Goal: Transaction & Acquisition: Purchase product/service

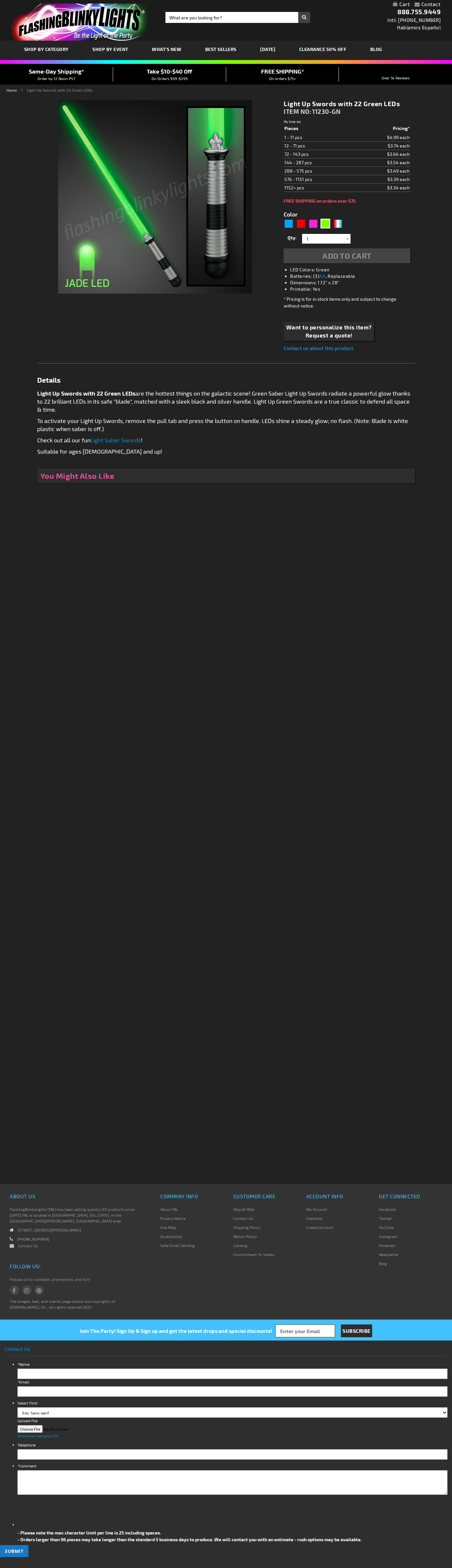
type input "5648"
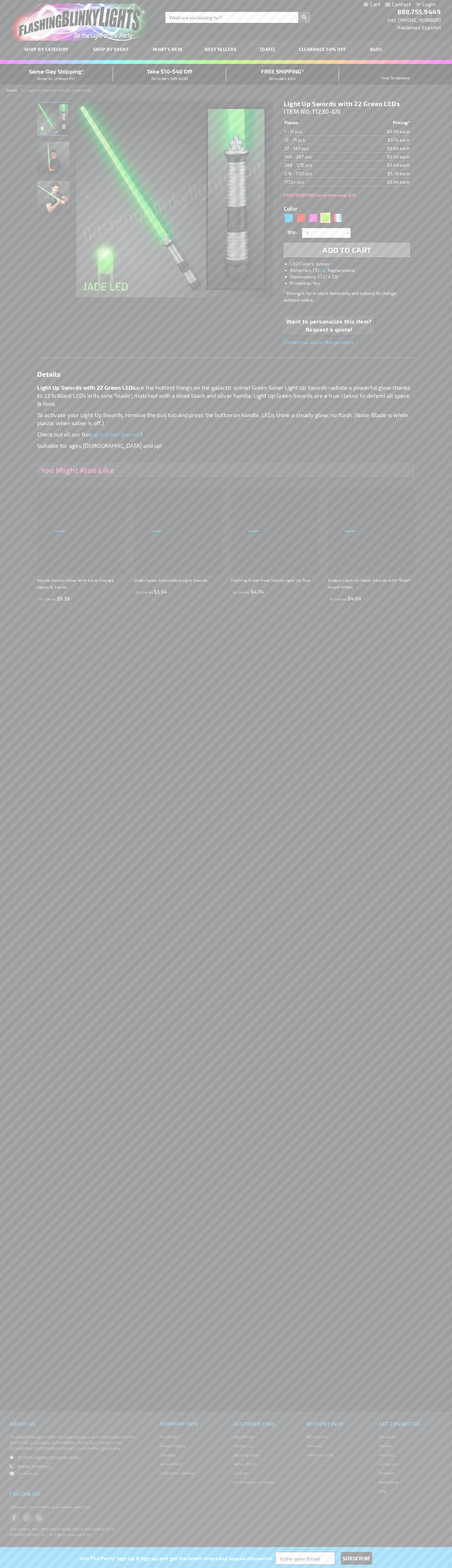
click at [325, 218] on div "Green" at bounding box center [325, 218] width 10 height 10
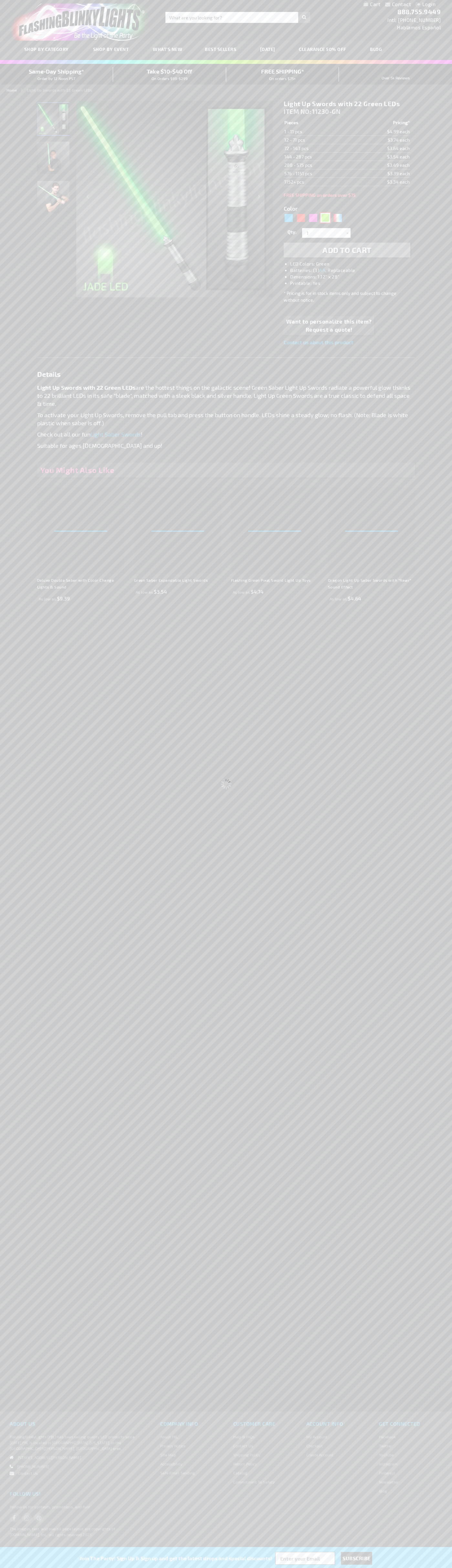
select select
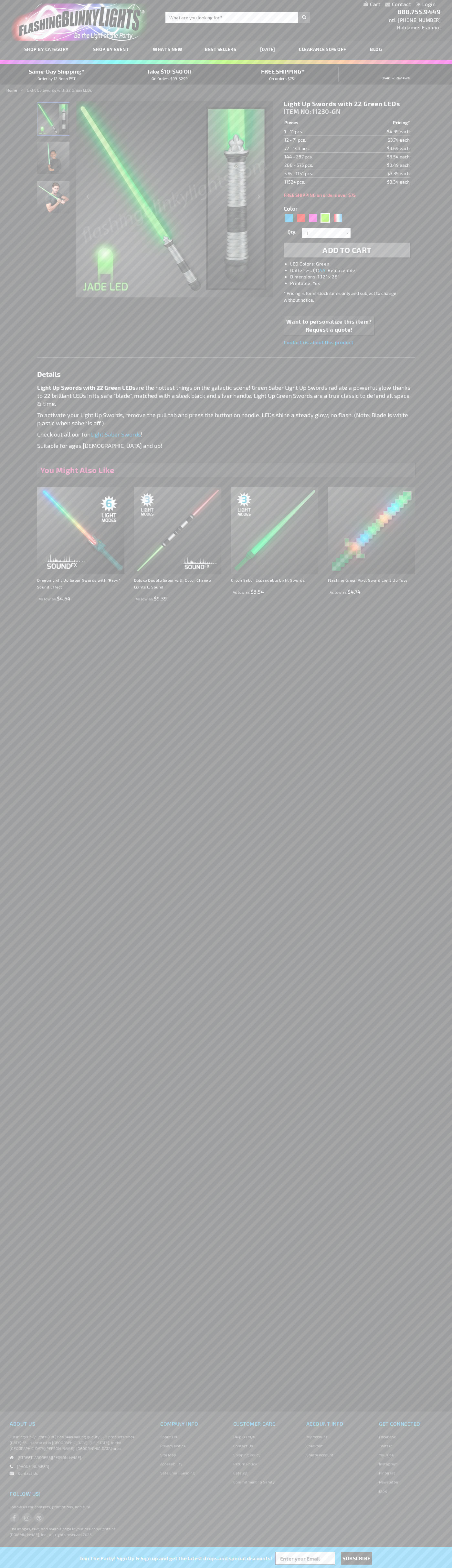
click at [347, 250] on span "Add to Cart" at bounding box center [347, 250] width 49 height 9
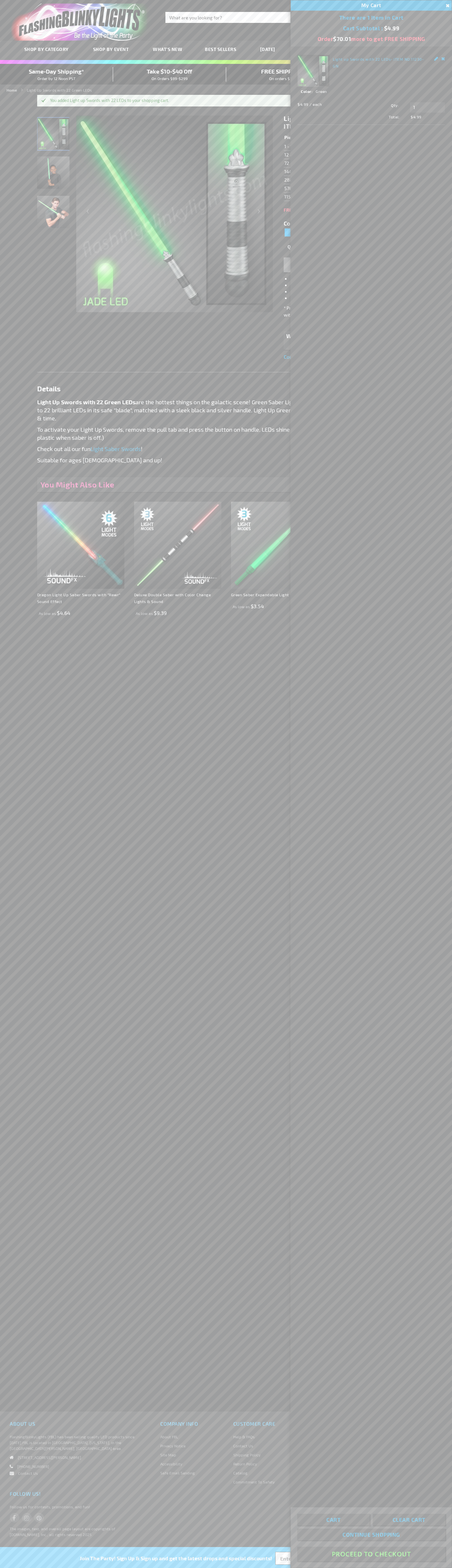
click at [371, 1554] on button "Proceed To Checkout" at bounding box center [371, 1554] width 148 height 15
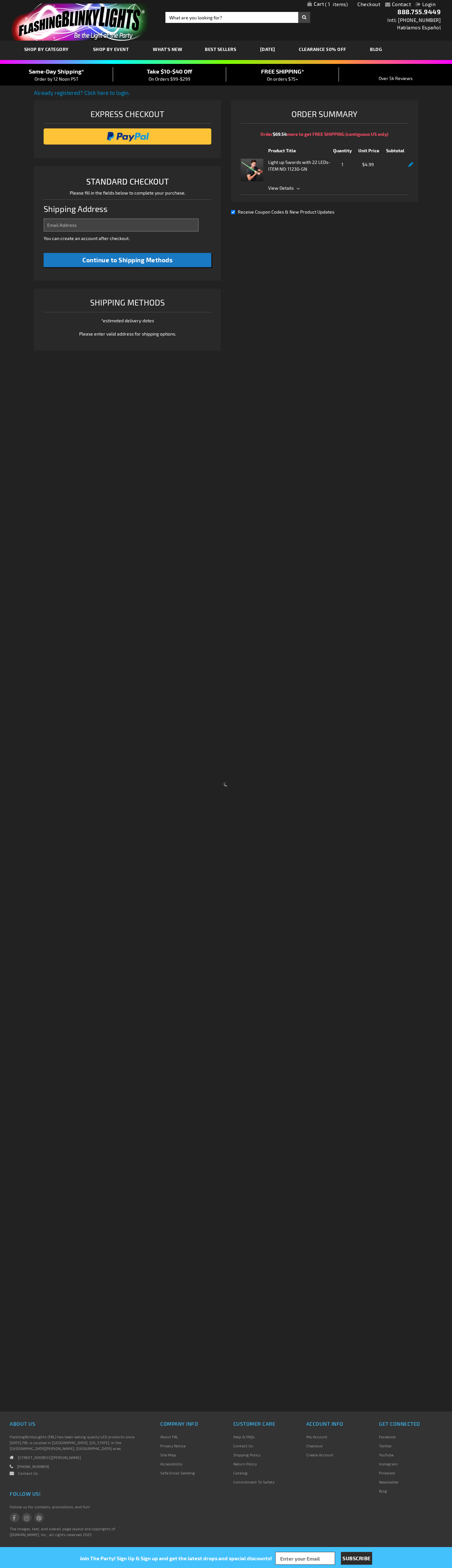
select select "US"
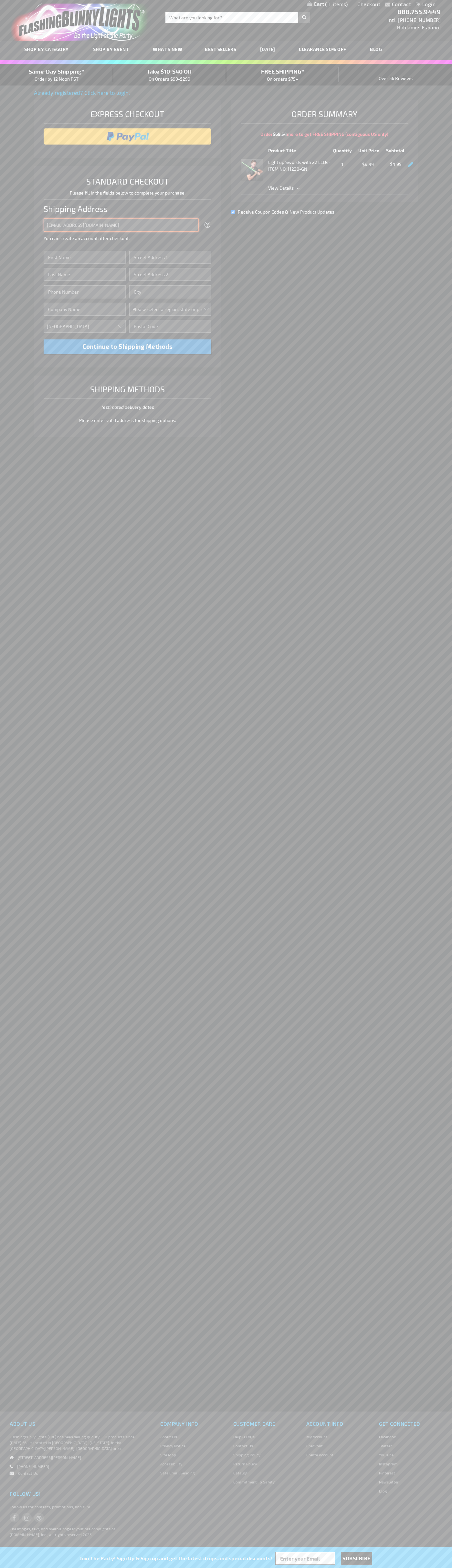
type input "[EMAIL_ADDRESS][DOMAIN_NAME]"
type input "[PERSON_NAME]"
type input "[STREET_ADDRESS][PERSON_NAME]"
type input "First floor"
type input "[PERSON_NAME]"
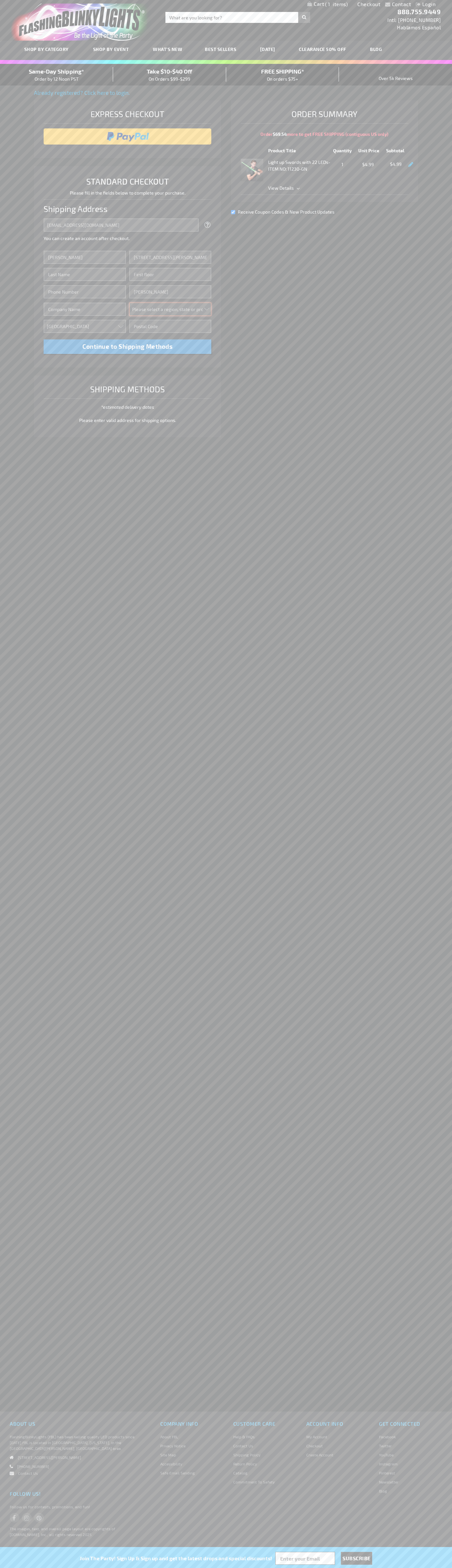
select select "48"
type input "74361"
type input "[PERSON_NAME]"
type input "6502530000"
type input "[PERSON_NAME]"
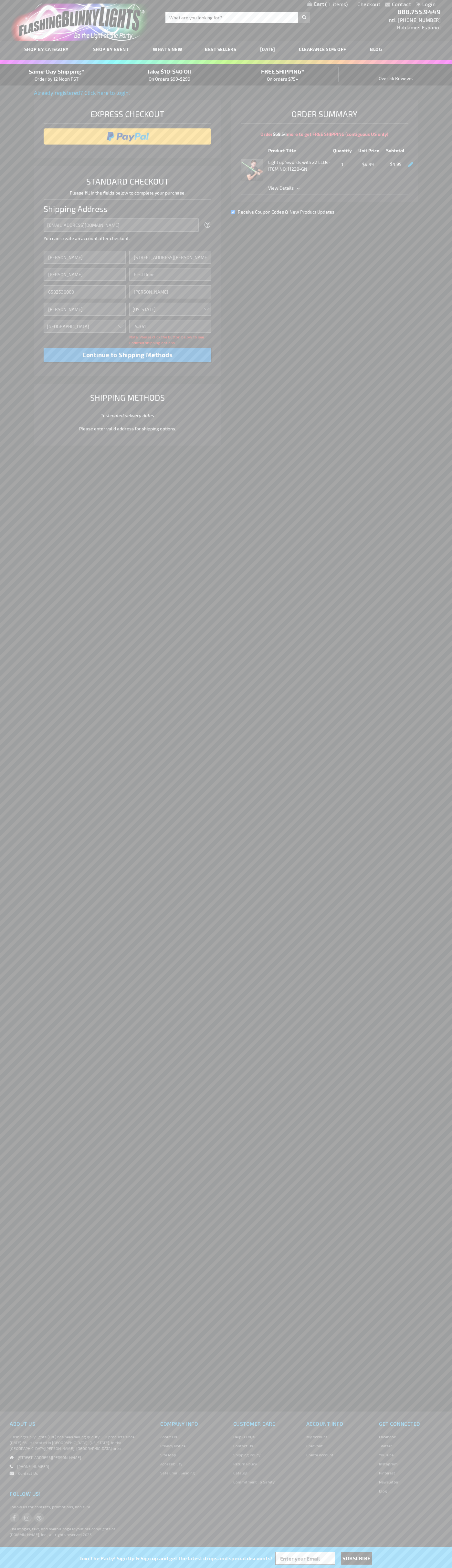
click at [57, 75] on div "Same-Day Shipping* Order by 12 Noon PST" at bounding box center [57, 74] width 113 height 15
click at [127, 136] on input "image" at bounding box center [127, 136] width 161 height 13
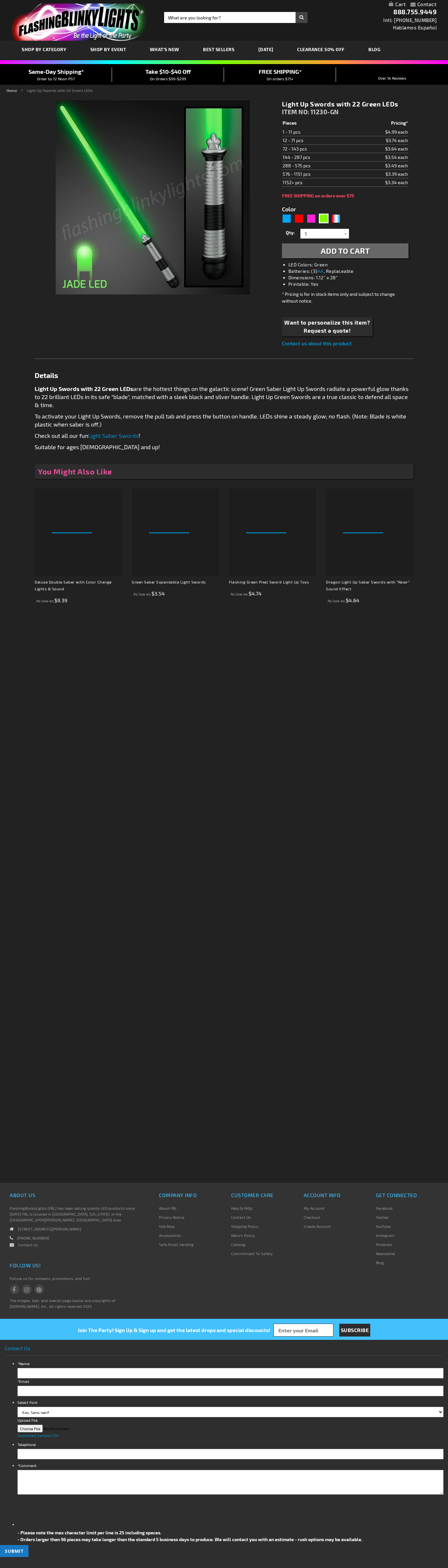
type input "5648"
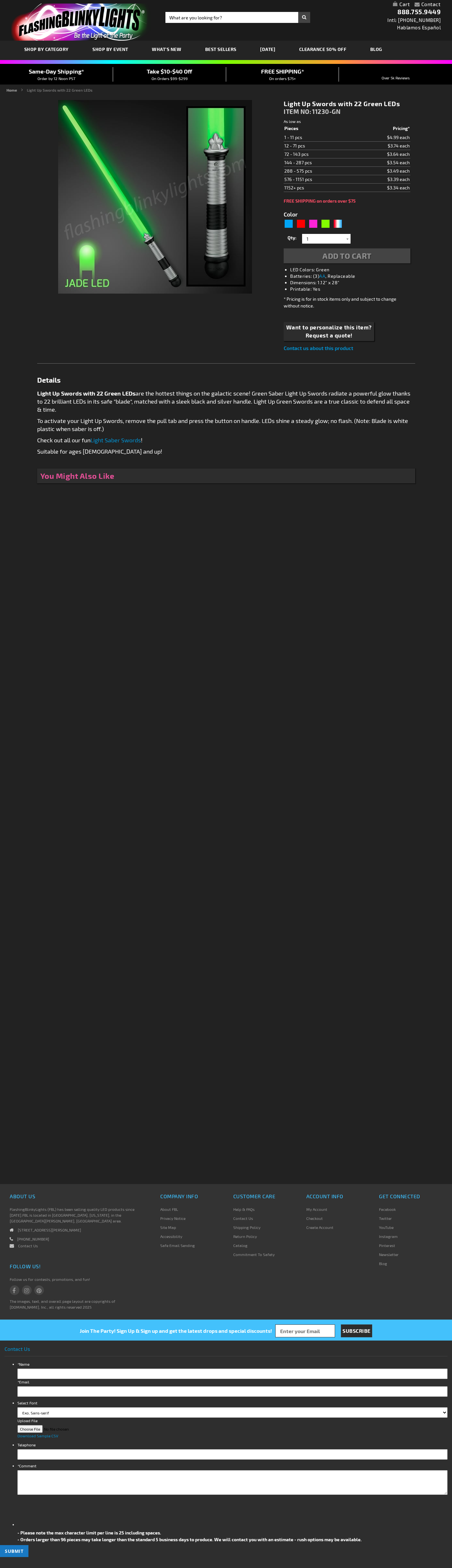
type input "5648"
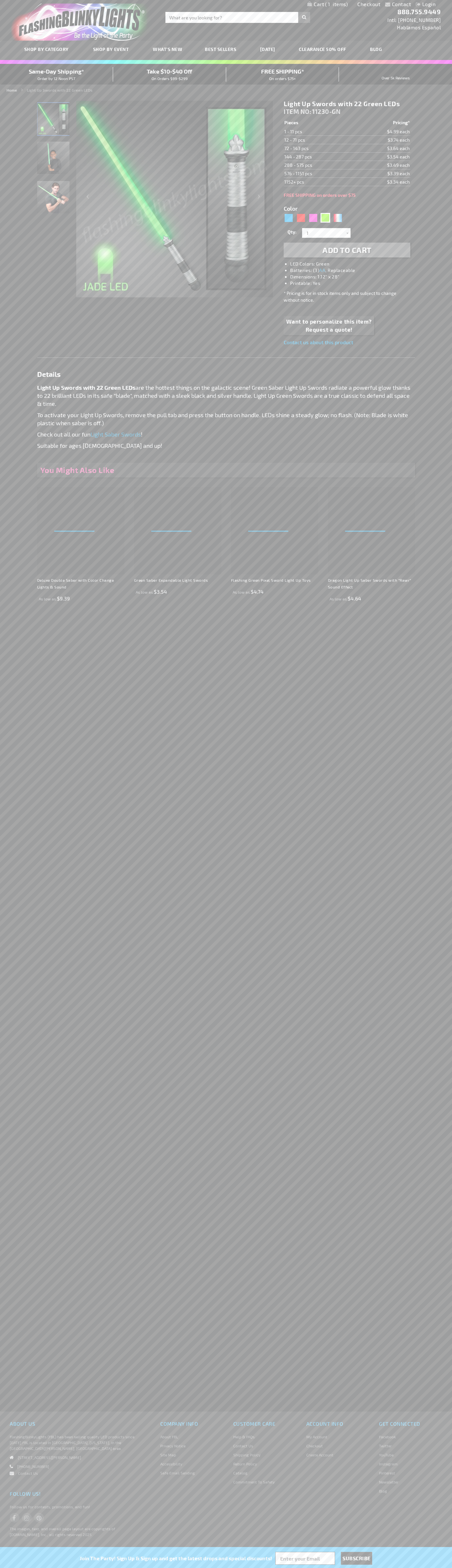
click at [327, 4] on span "1" at bounding box center [336, 4] width 23 height 6
